Goal: Navigation & Orientation: Find specific page/section

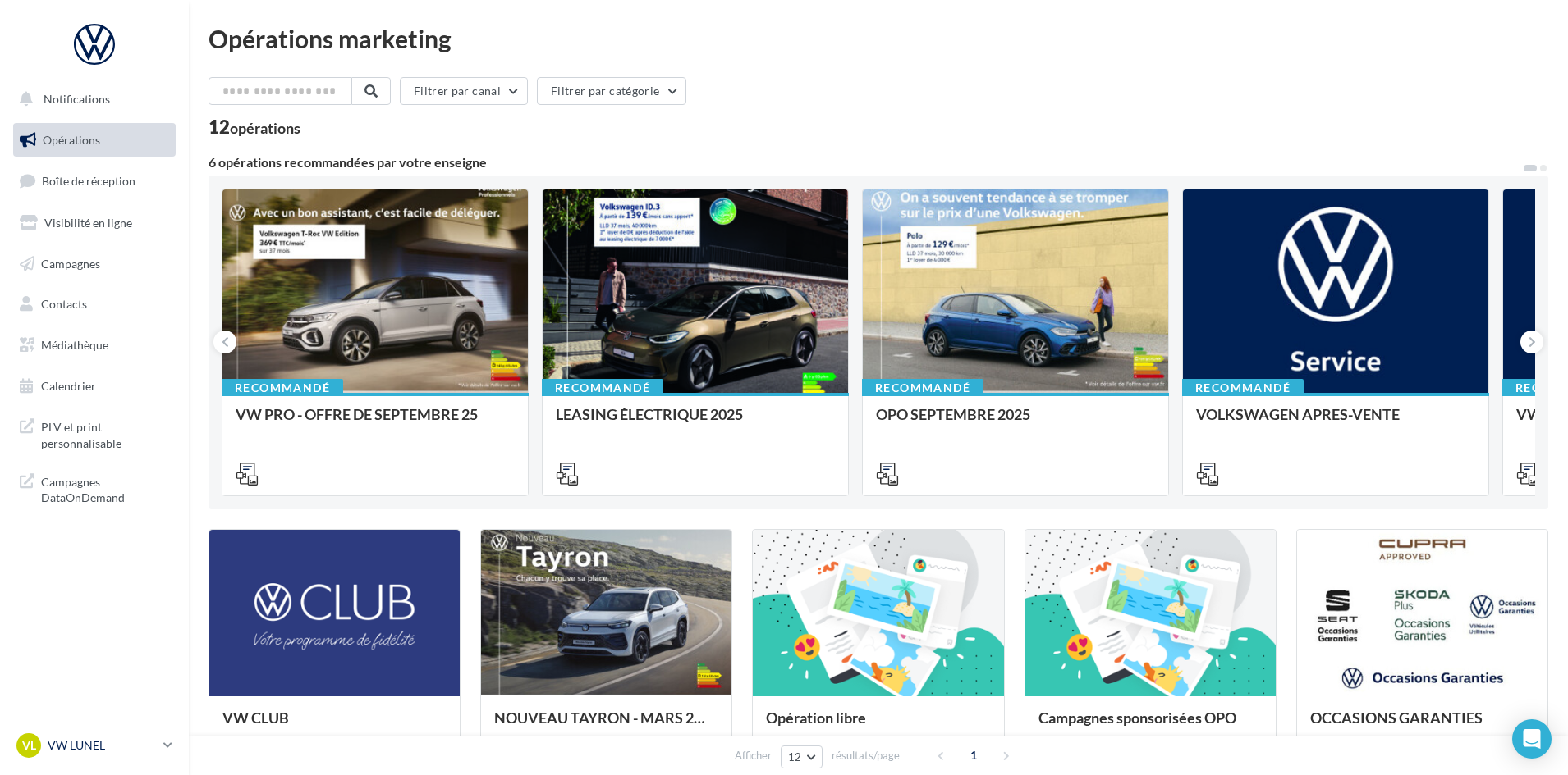
click at [134, 739] on p "VW LUNEL" at bounding box center [102, 746] width 109 height 17
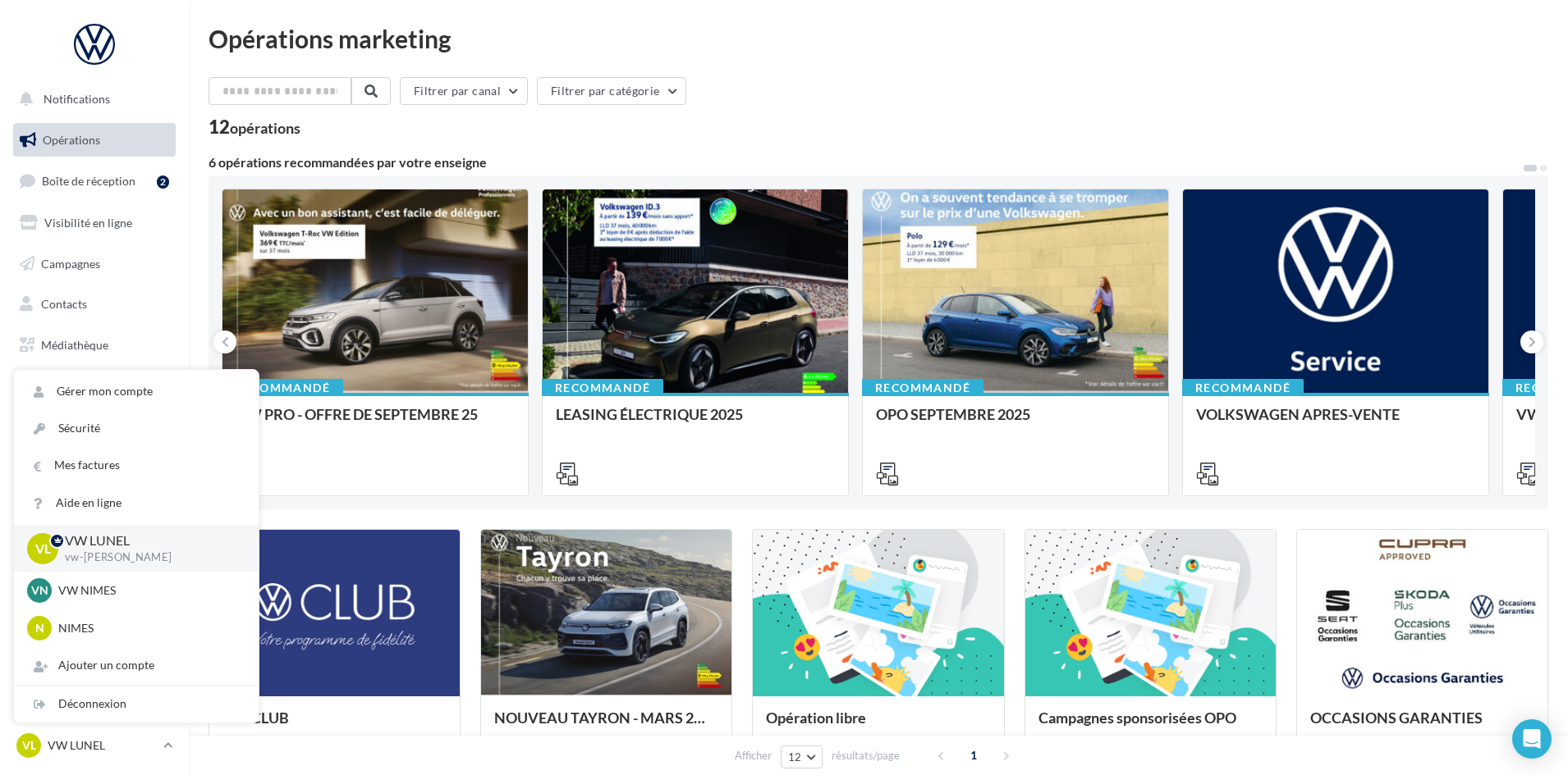
click at [950, 75] on div "Opérations marketing Filtrer par canal Filtrer par catégorie 12 opérations 6 op…" at bounding box center [878, 584] width 1339 height 1116
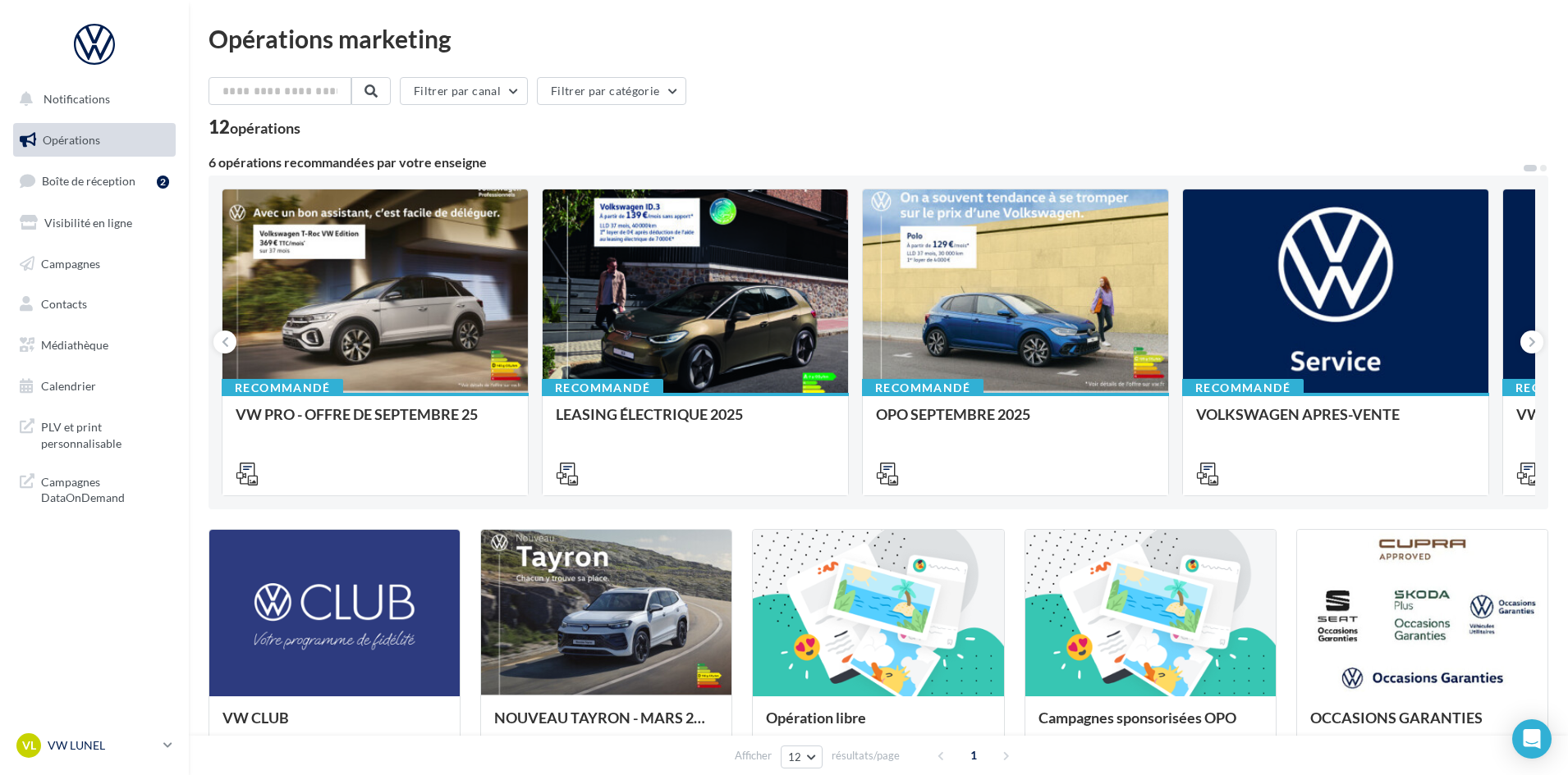
click at [74, 747] on p "VW LUNEL" at bounding box center [102, 746] width 109 height 17
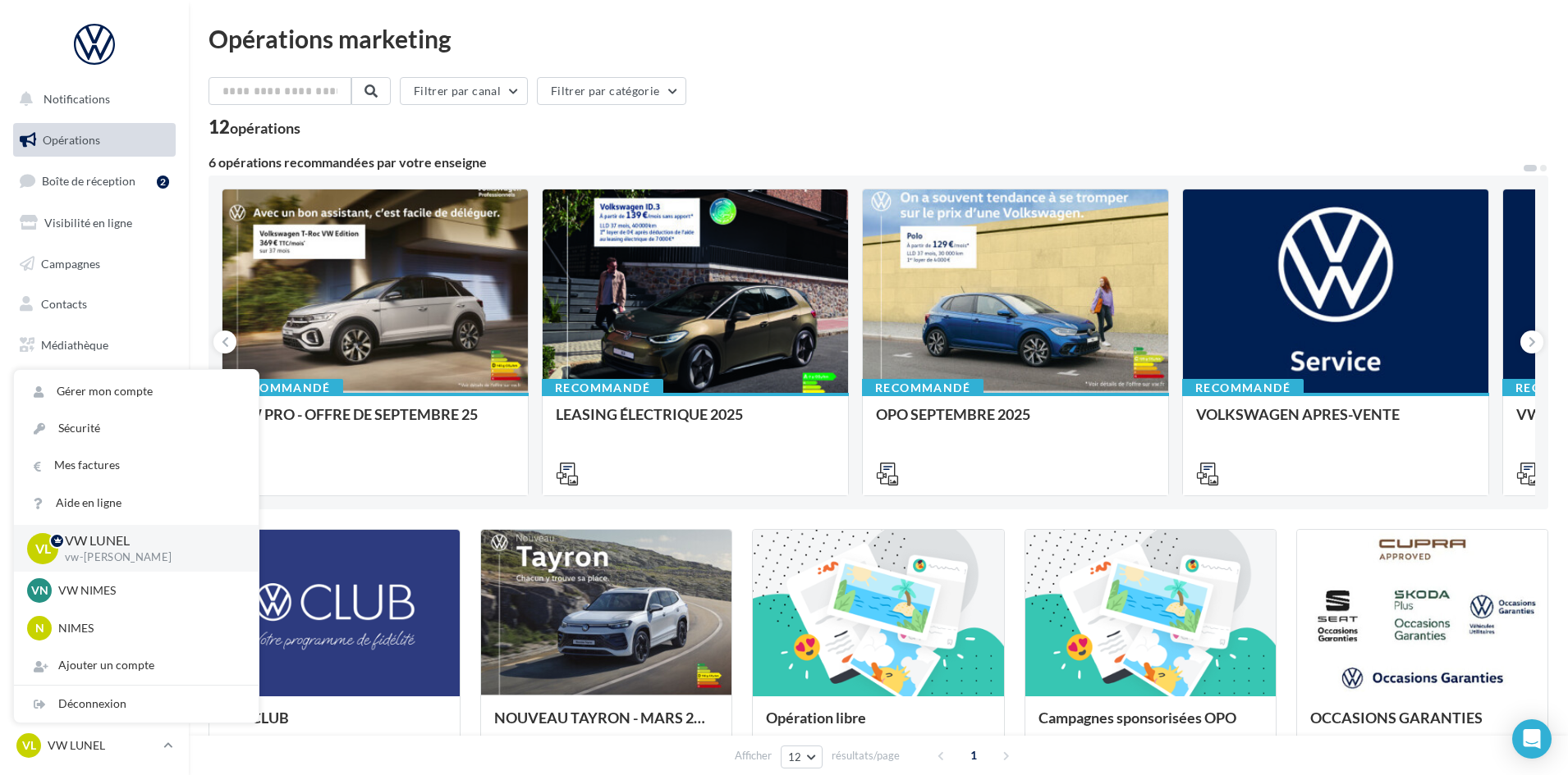
click at [827, 31] on div "Opérations marketing" at bounding box center [878, 39] width 1339 height 25
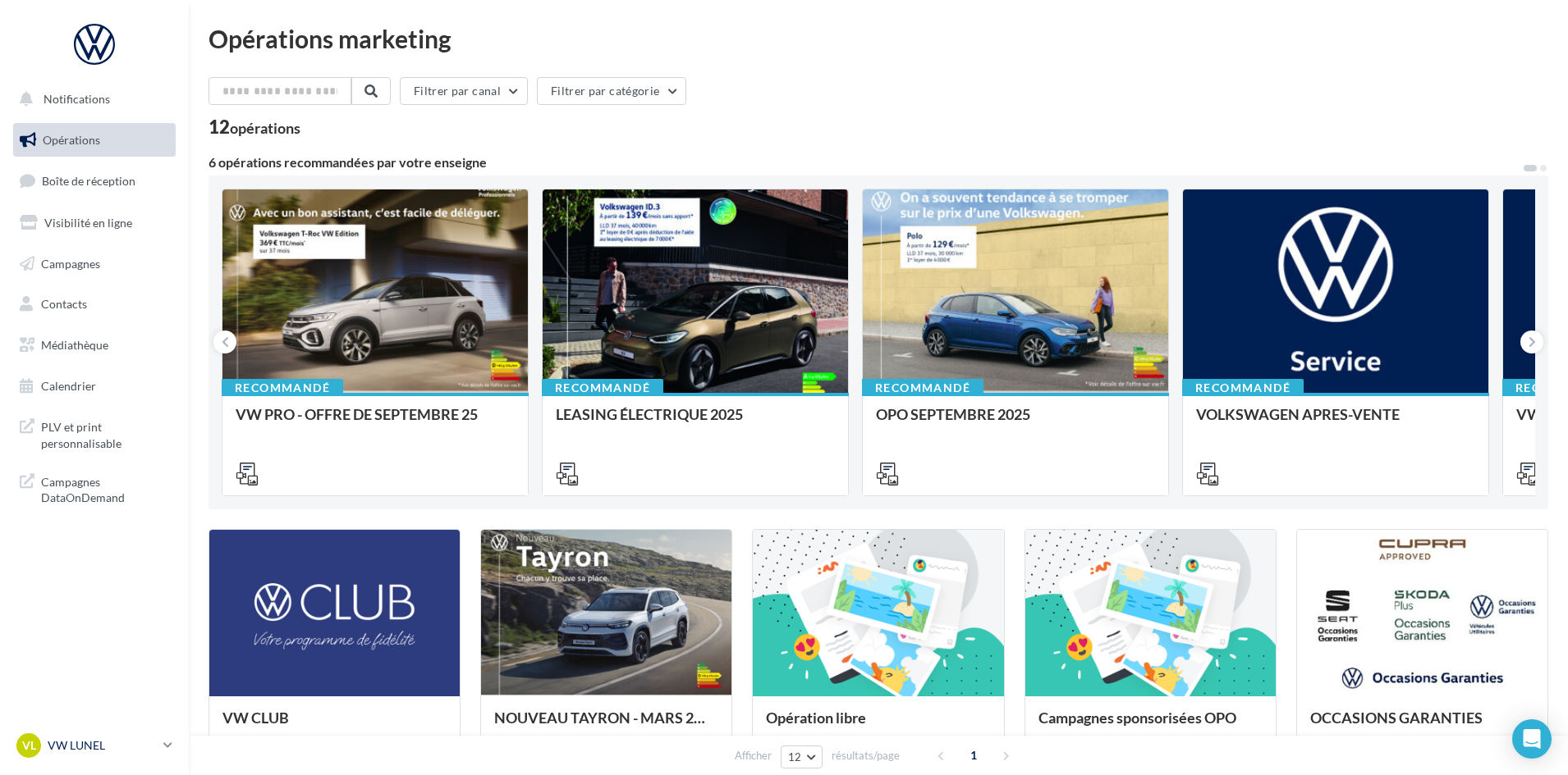
click at [89, 750] on p "VW LUNEL" at bounding box center [102, 746] width 109 height 17
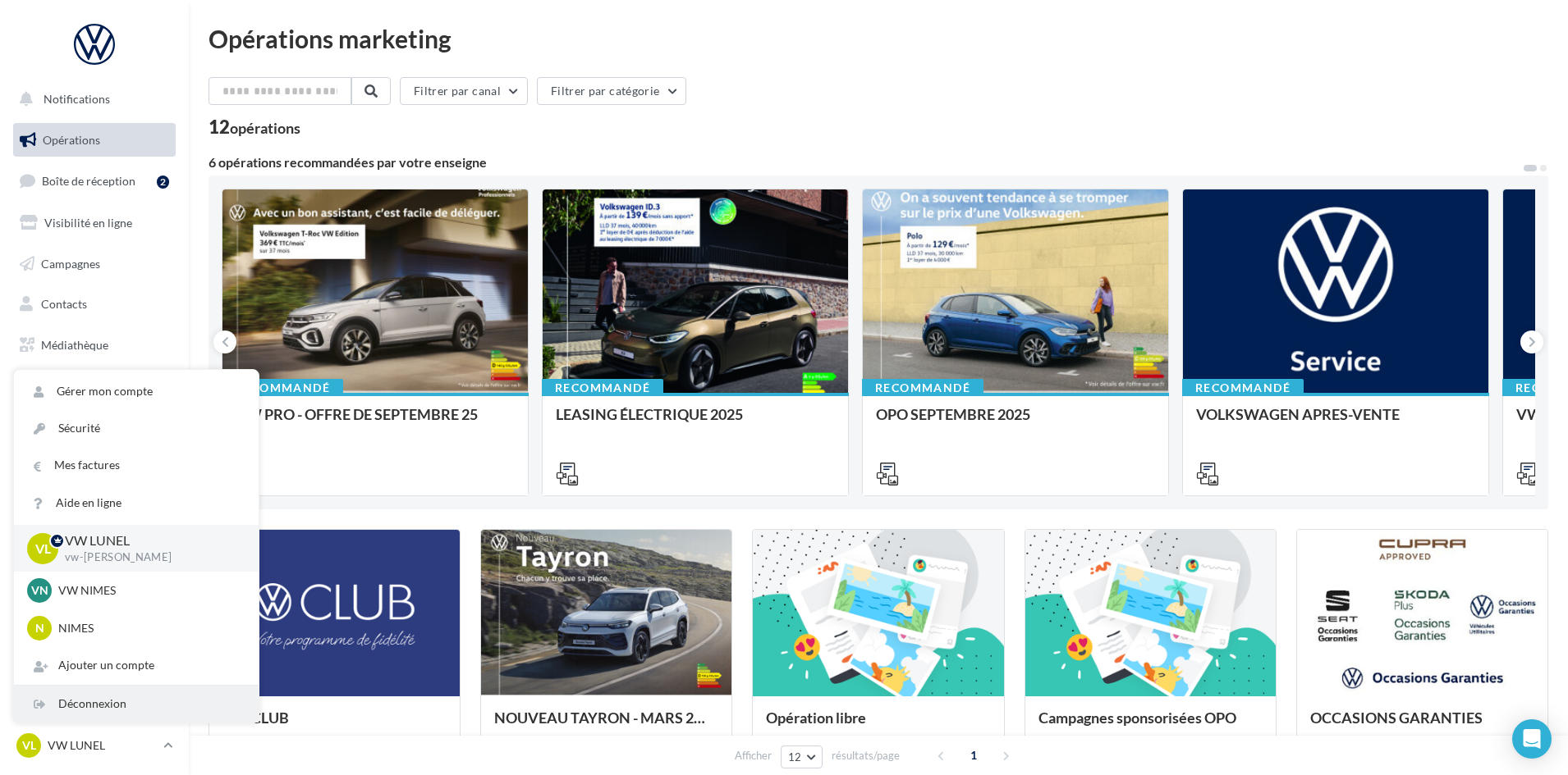
click at [92, 693] on div "Déconnexion" at bounding box center [136, 705] width 245 height 37
